Goal: Find specific page/section: Find specific page/section

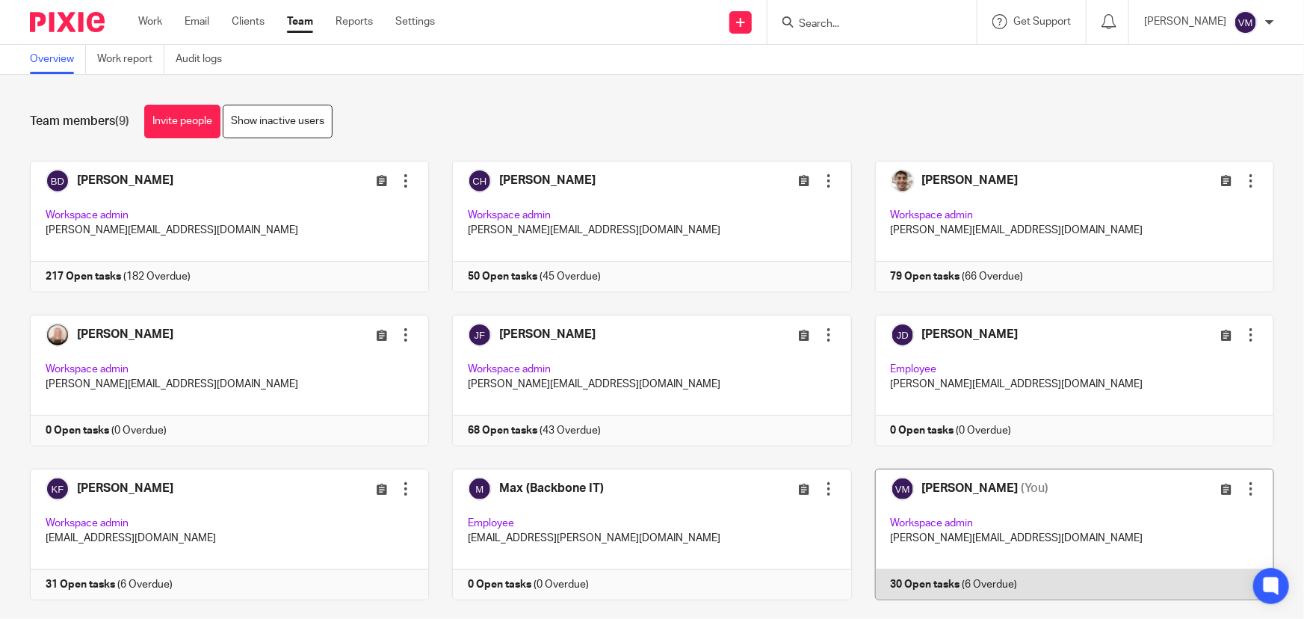
click at [999, 581] on link at bounding box center [1063, 535] width 422 height 132
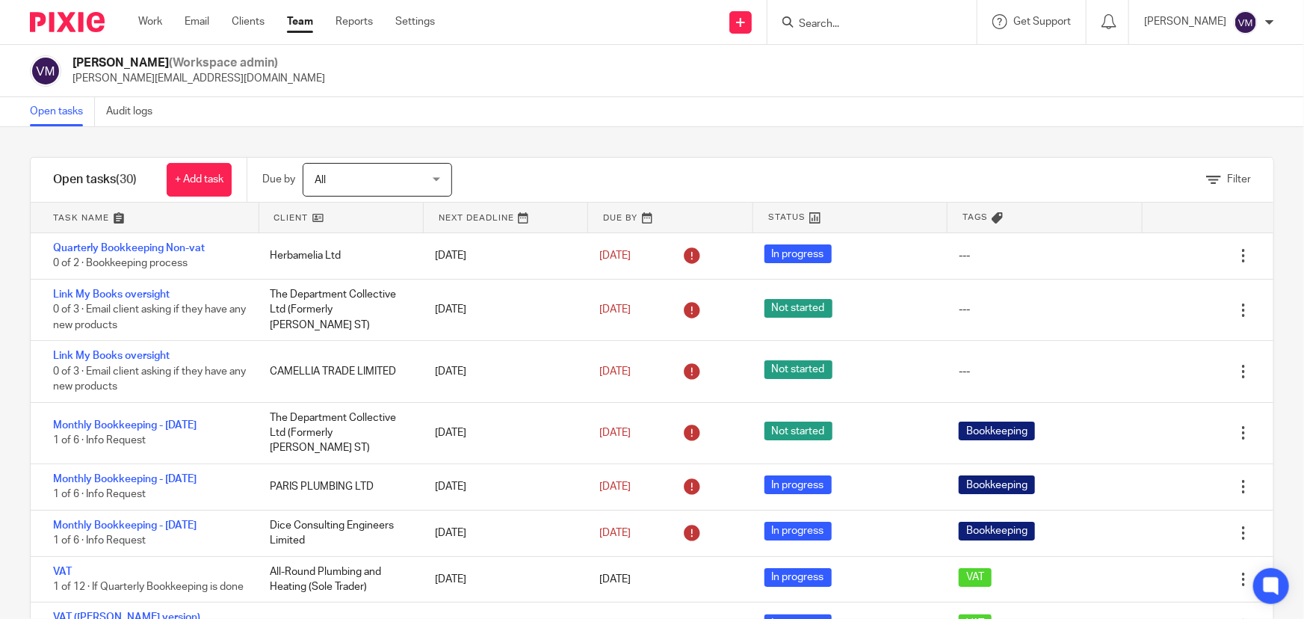
click at [842, 19] on input "Search" at bounding box center [865, 24] width 135 height 13
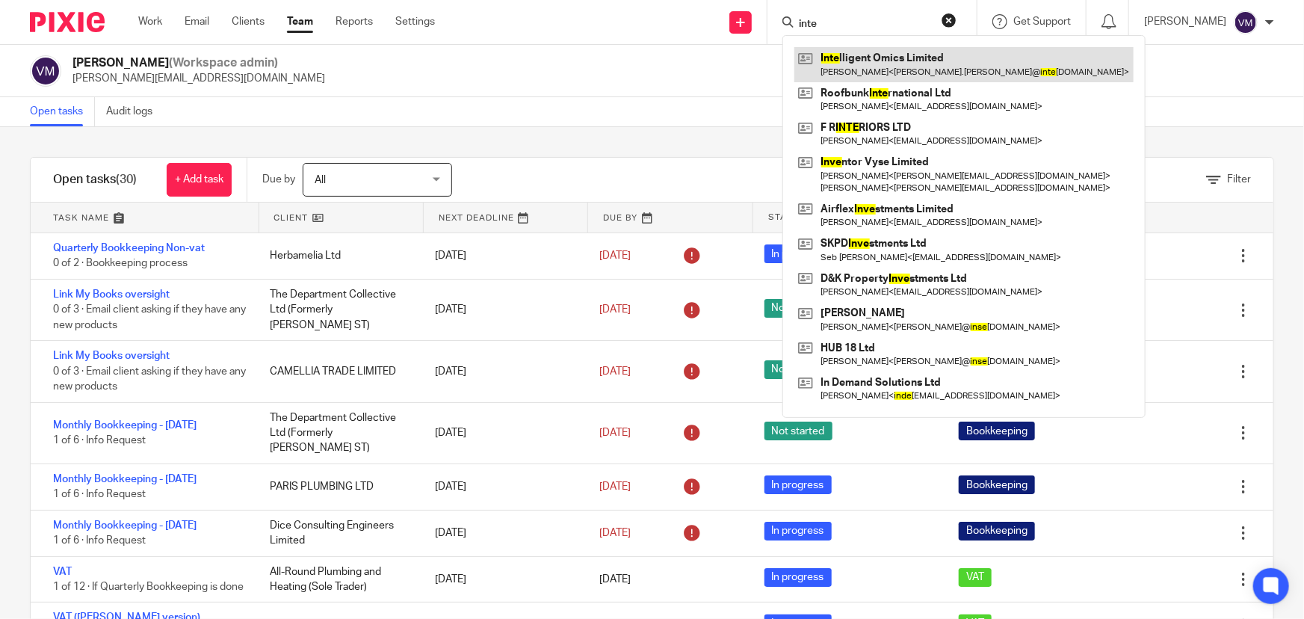
type input "inte"
click at [908, 72] on link at bounding box center [964, 64] width 339 height 34
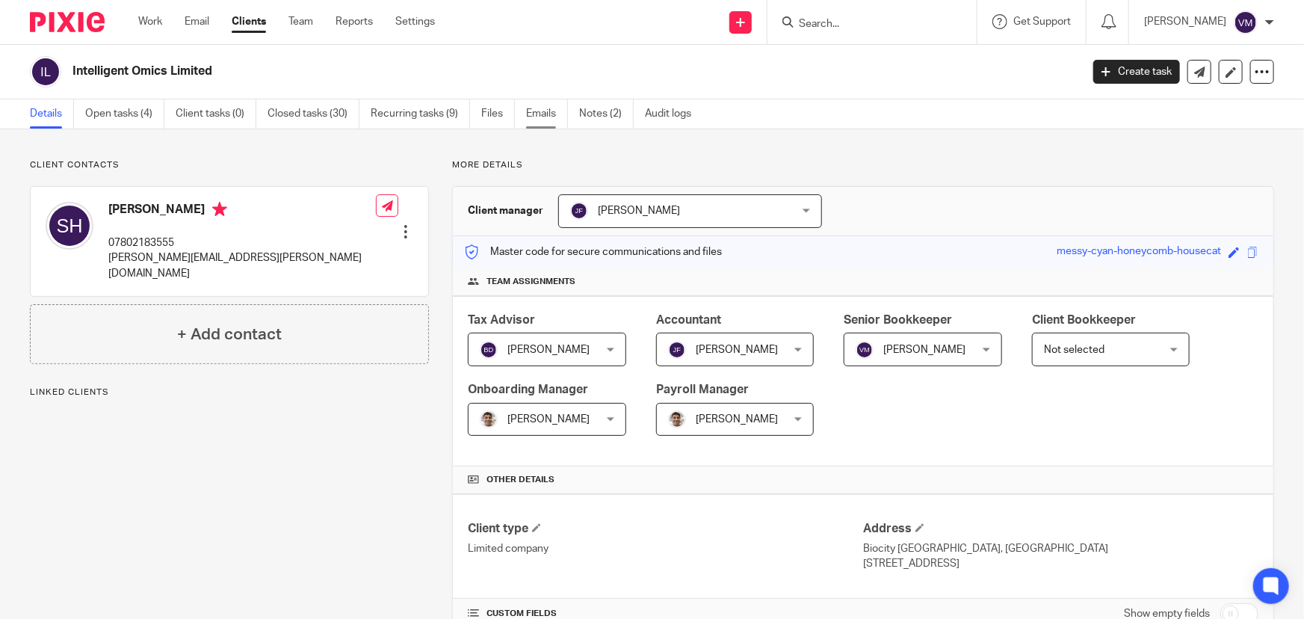
click at [558, 112] on link "Emails" at bounding box center [547, 113] width 42 height 29
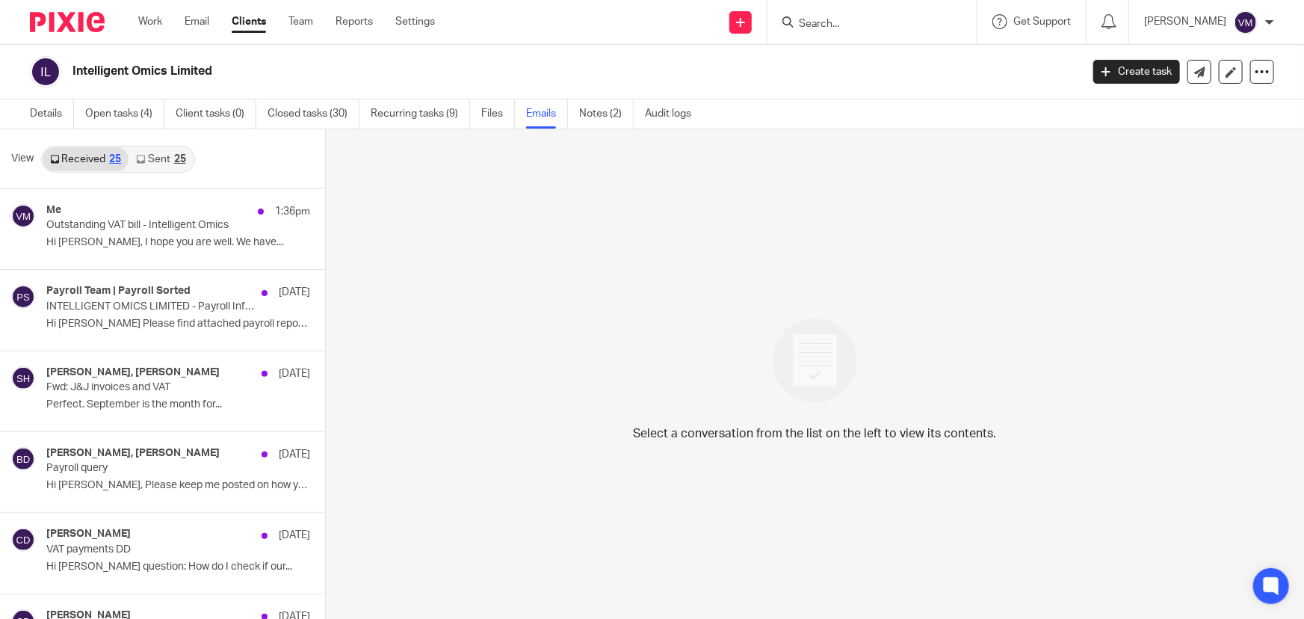
click at [161, 161] on link "Sent 25" at bounding box center [161, 159] width 64 height 24
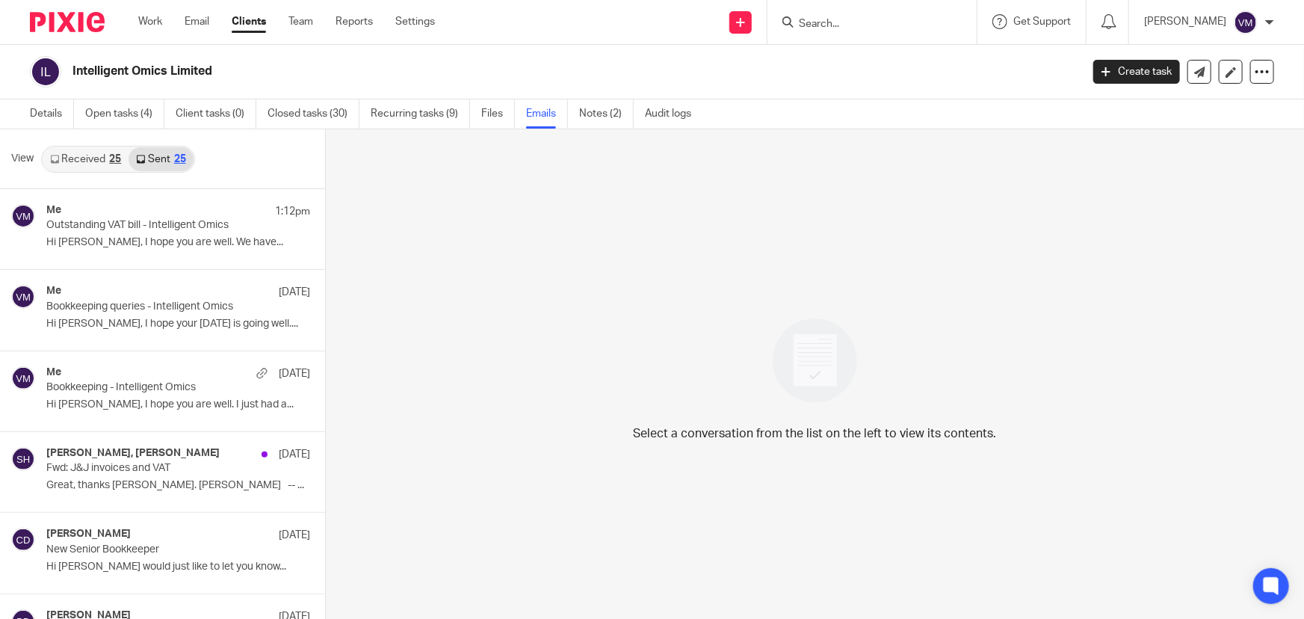
scroll to position [1, 0]
click at [92, 161] on link "Received 25" at bounding box center [86, 158] width 86 height 24
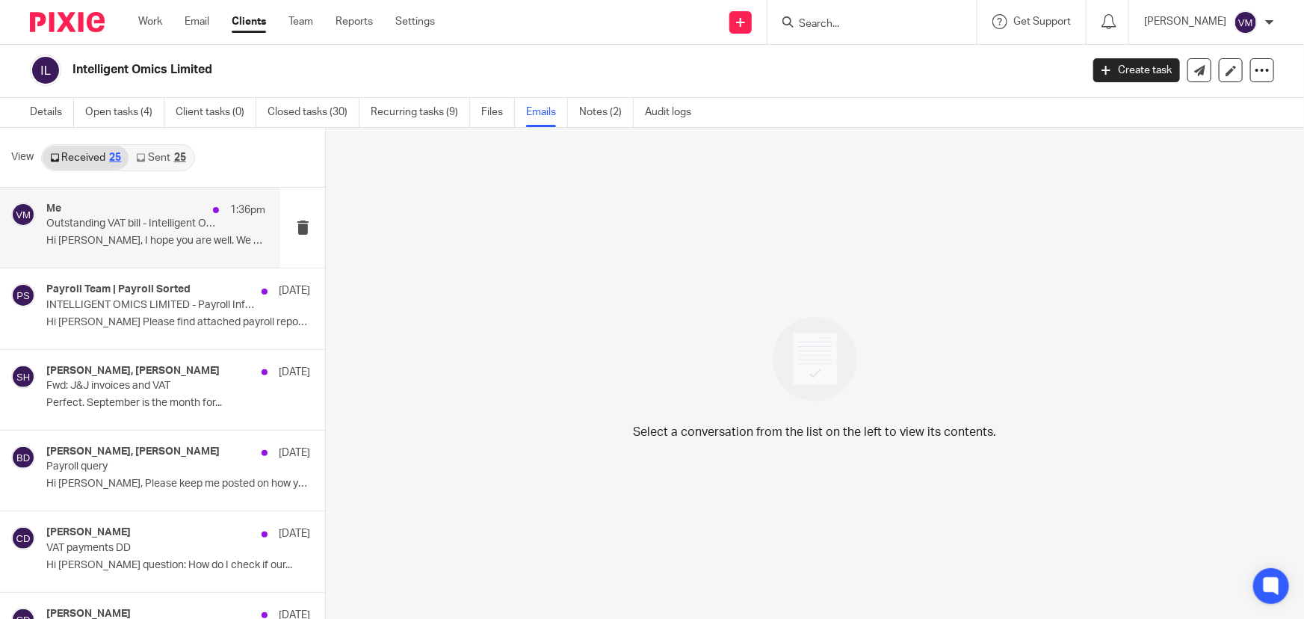
click at [101, 221] on p "Outstanding VAT bill - Intelligent Omics" at bounding box center [134, 224] width 176 height 13
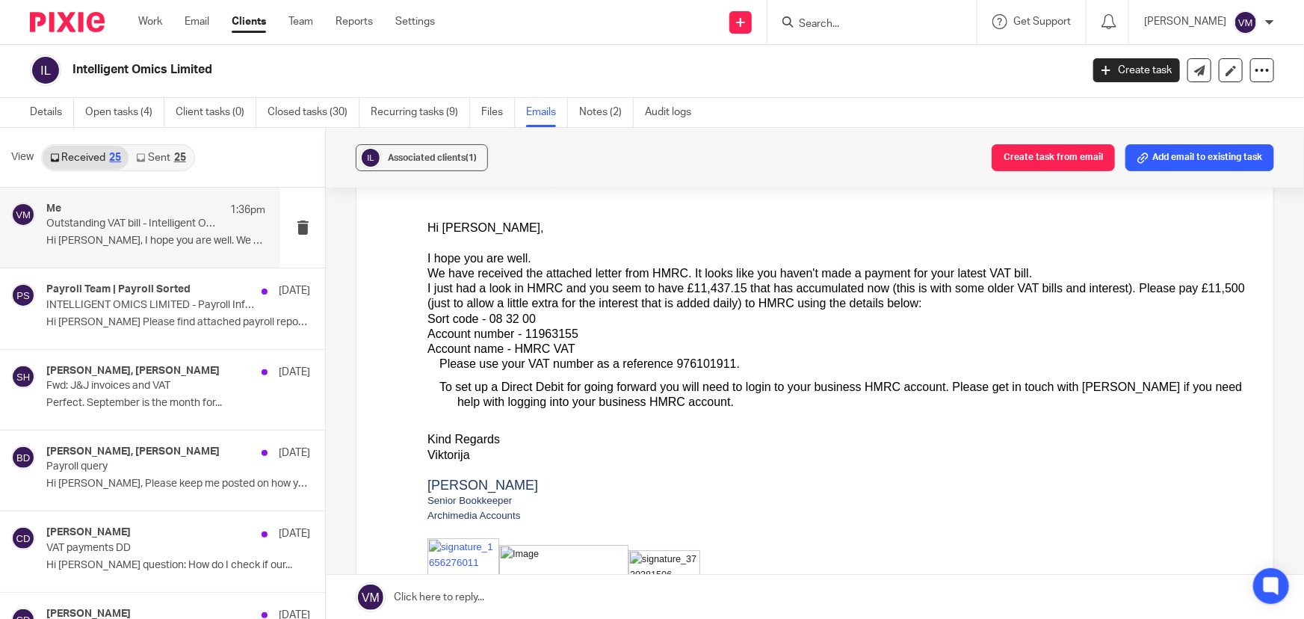
scroll to position [135, 0]
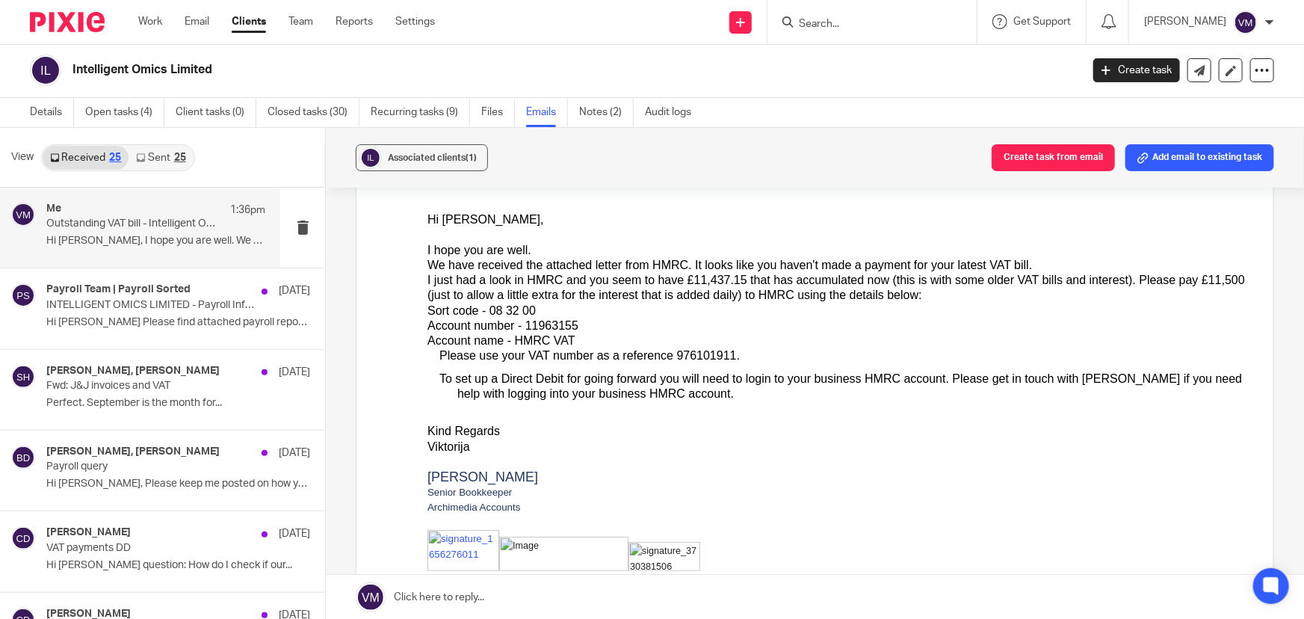
click at [172, 146] on link "Sent 25" at bounding box center [161, 158] width 64 height 24
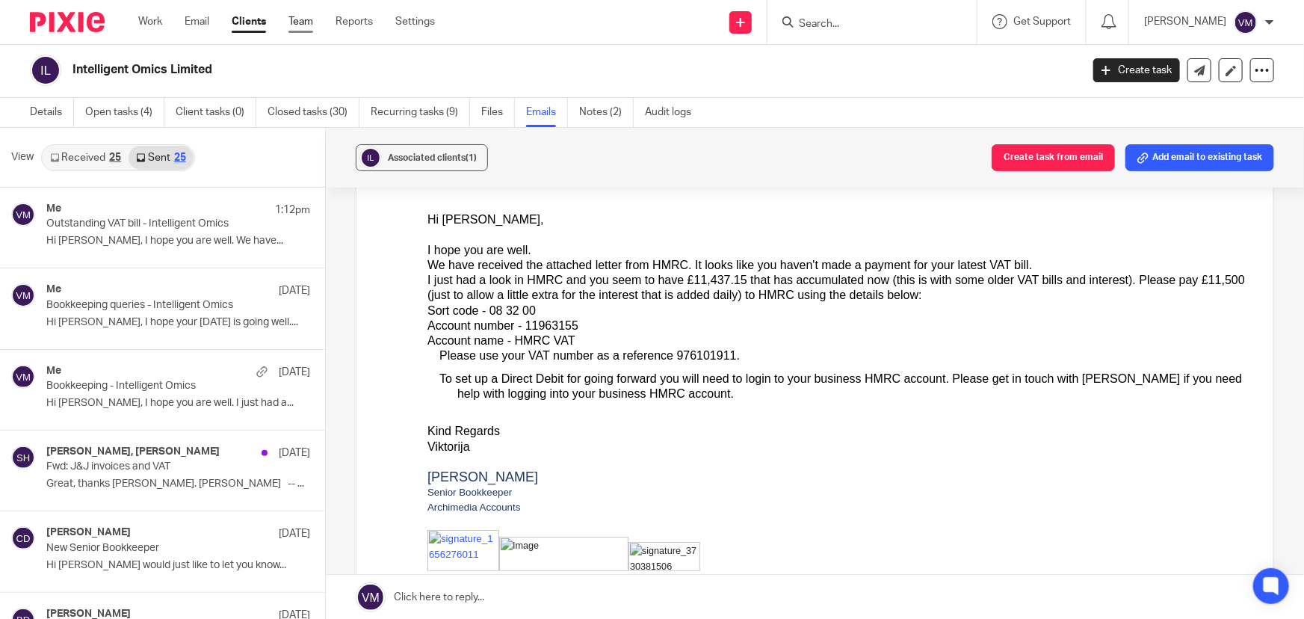
click at [303, 16] on link "Team" at bounding box center [301, 21] width 25 height 15
